Goal: Task Accomplishment & Management: Use online tool/utility

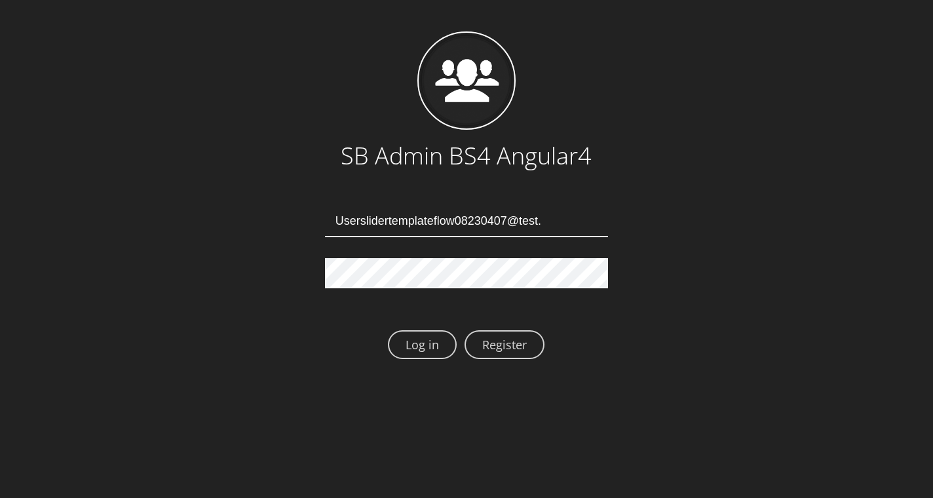
type input "Userslidertemplateflow08230407@test.qa"
type input "[EMAIL_ADDRESS][DOMAIN_NAME]"
